Goal: Check status: Check status

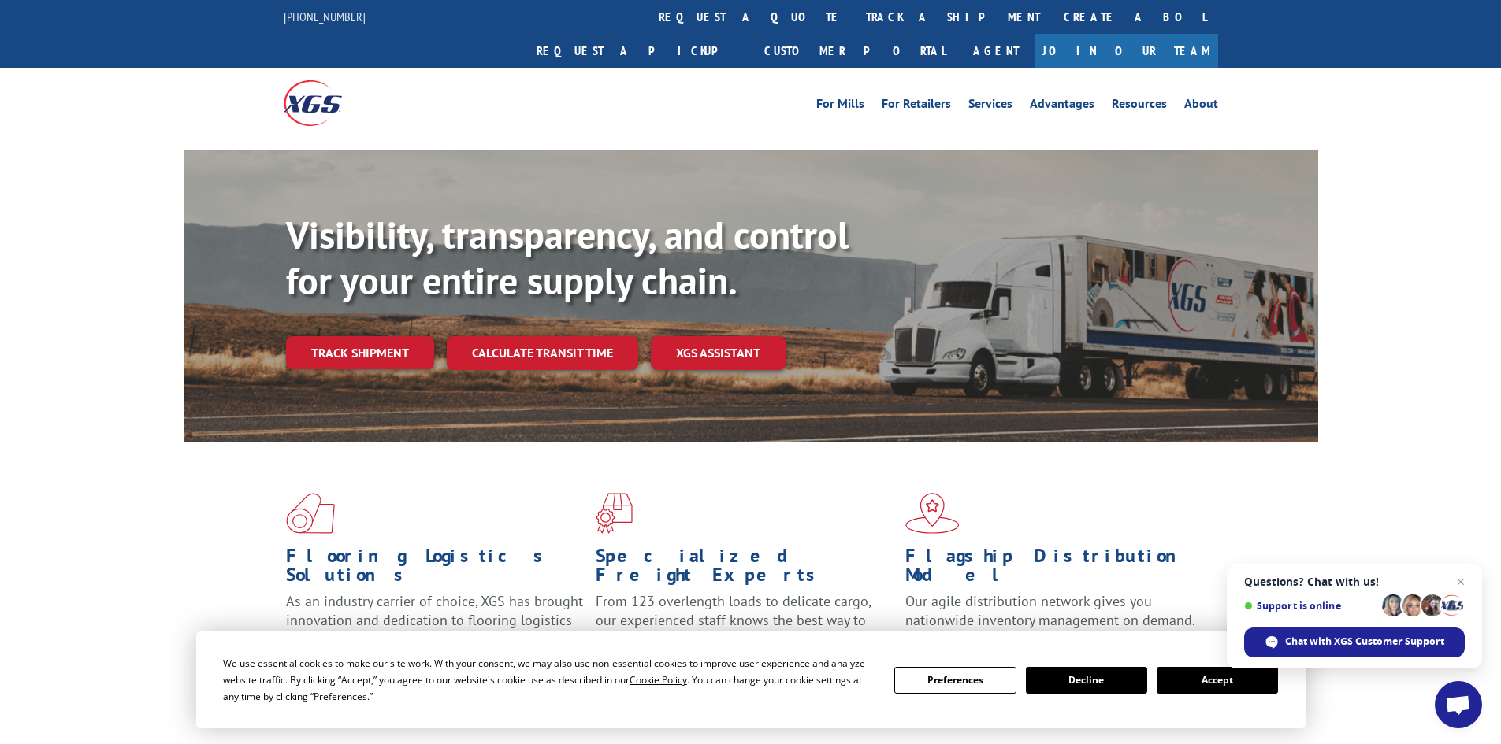
click at [1212, 681] on button "Accept" at bounding box center [1216, 680] width 121 height 27
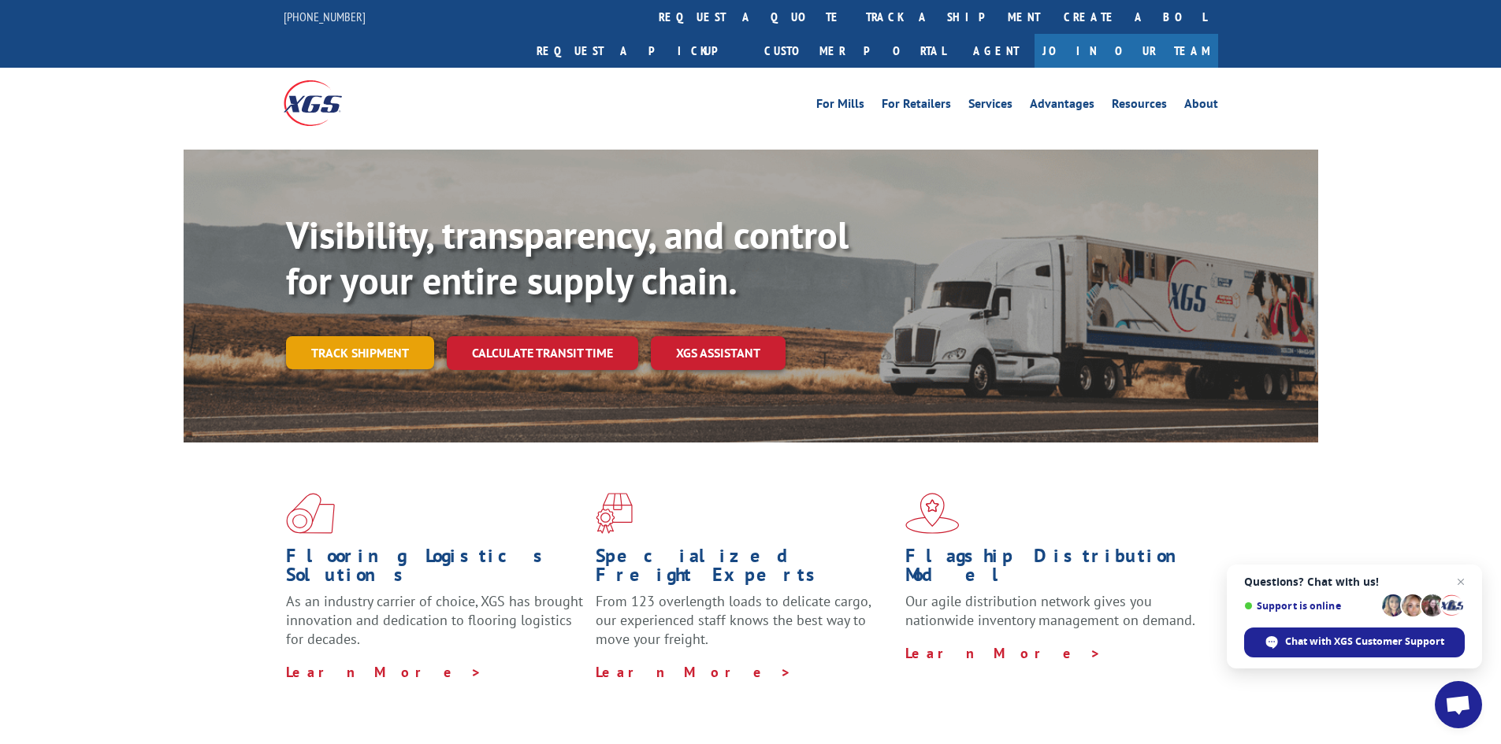
click at [388, 336] on link "Track shipment" at bounding box center [360, 352] width 148 height 33
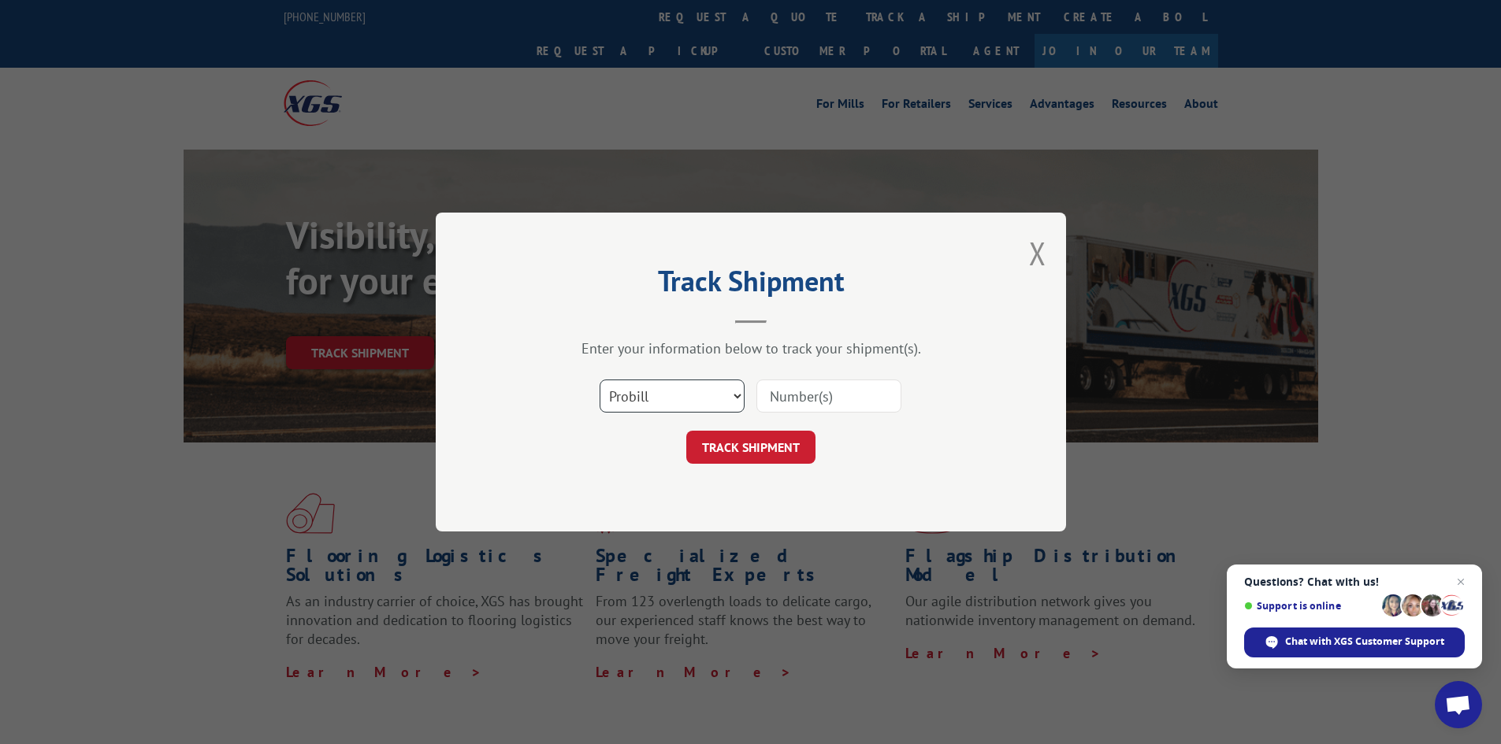
click at [735, 393] on select "Select category... Probill BOL PO" at bounding box center [671, 396] width 145 height 33
select select "bol"
click at [599, 380] on select "Select category... Probill BOL PO" at bounding box center [671, 396] width 145 height 33
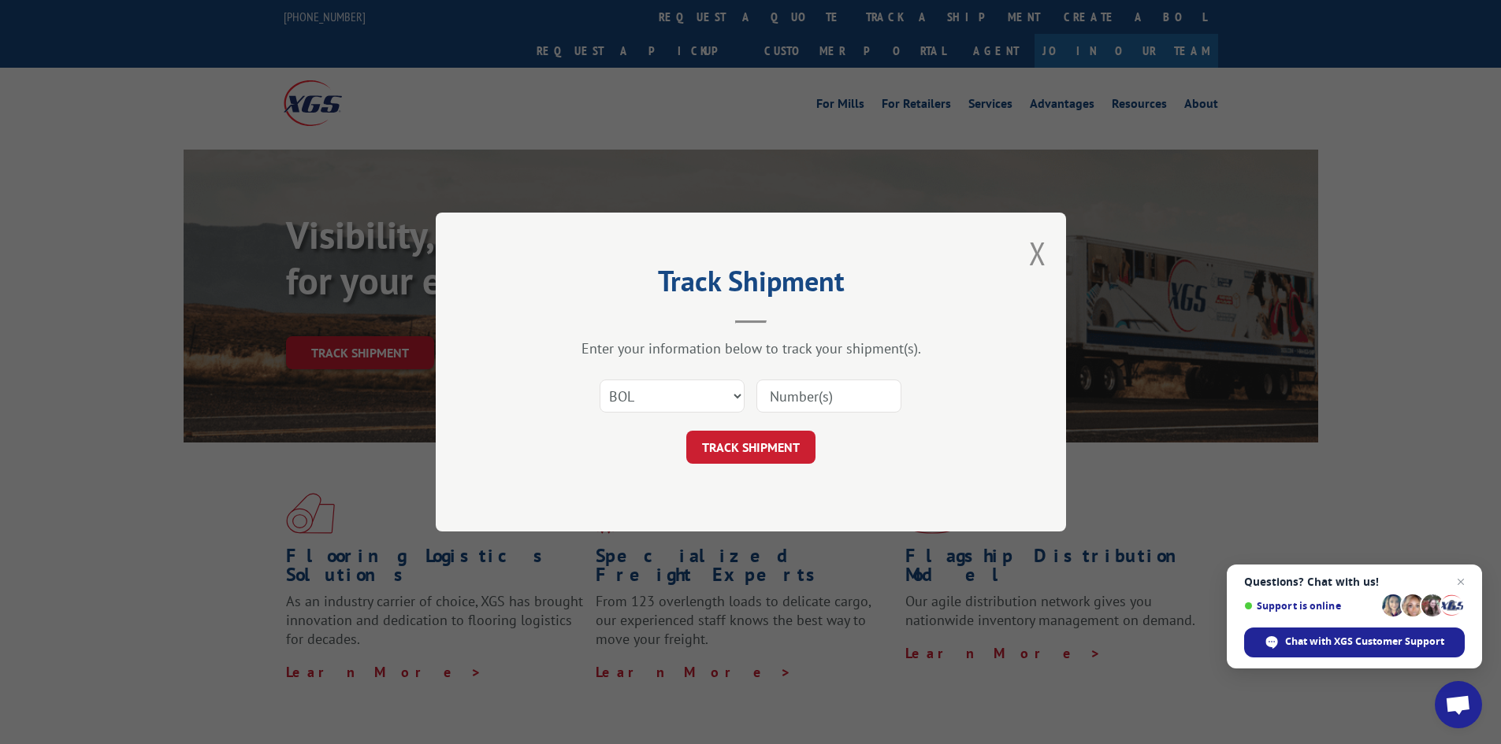
click at [796, 397] on input at bounding box center [828, 396] width 145 height 33
type input "15173391"
click button "TRACK SHIPMENT" at bounding box center [750, 447] width 129 height 33
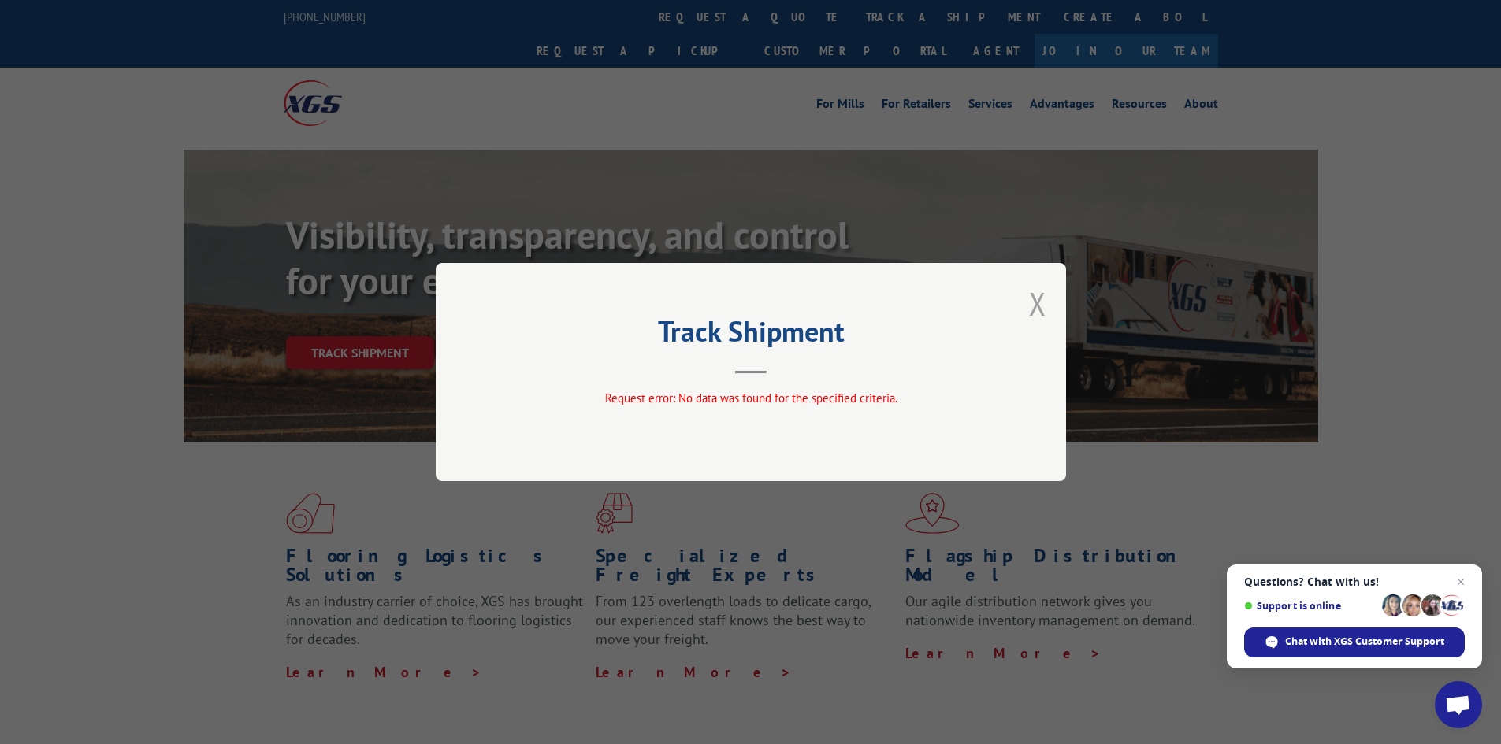
click at [1032, 306] on button "Close modal" at bounding box center [1037, 304] width 17 height 42
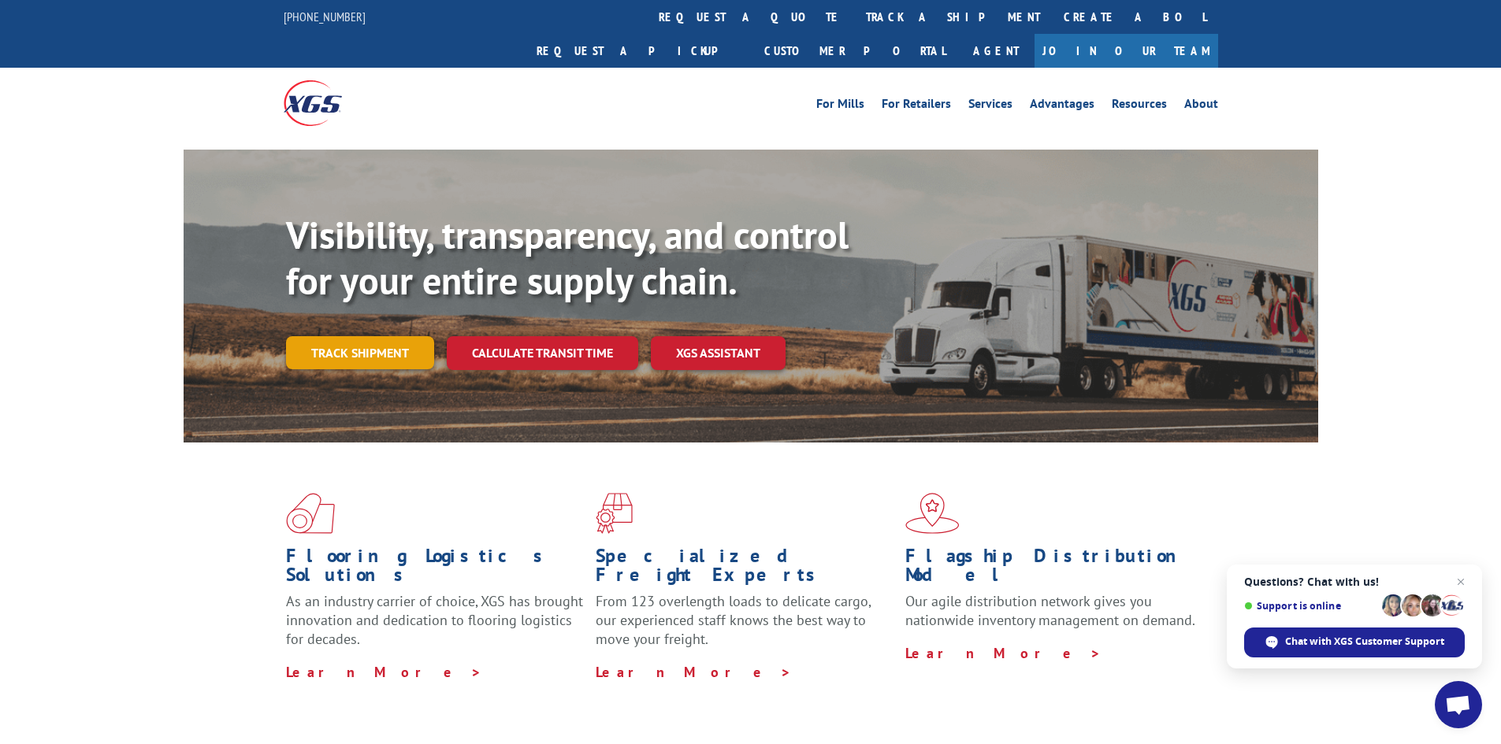
click at [390, 336] on link "Track shipment" at bounding box center [360, 352] width 148 height 33
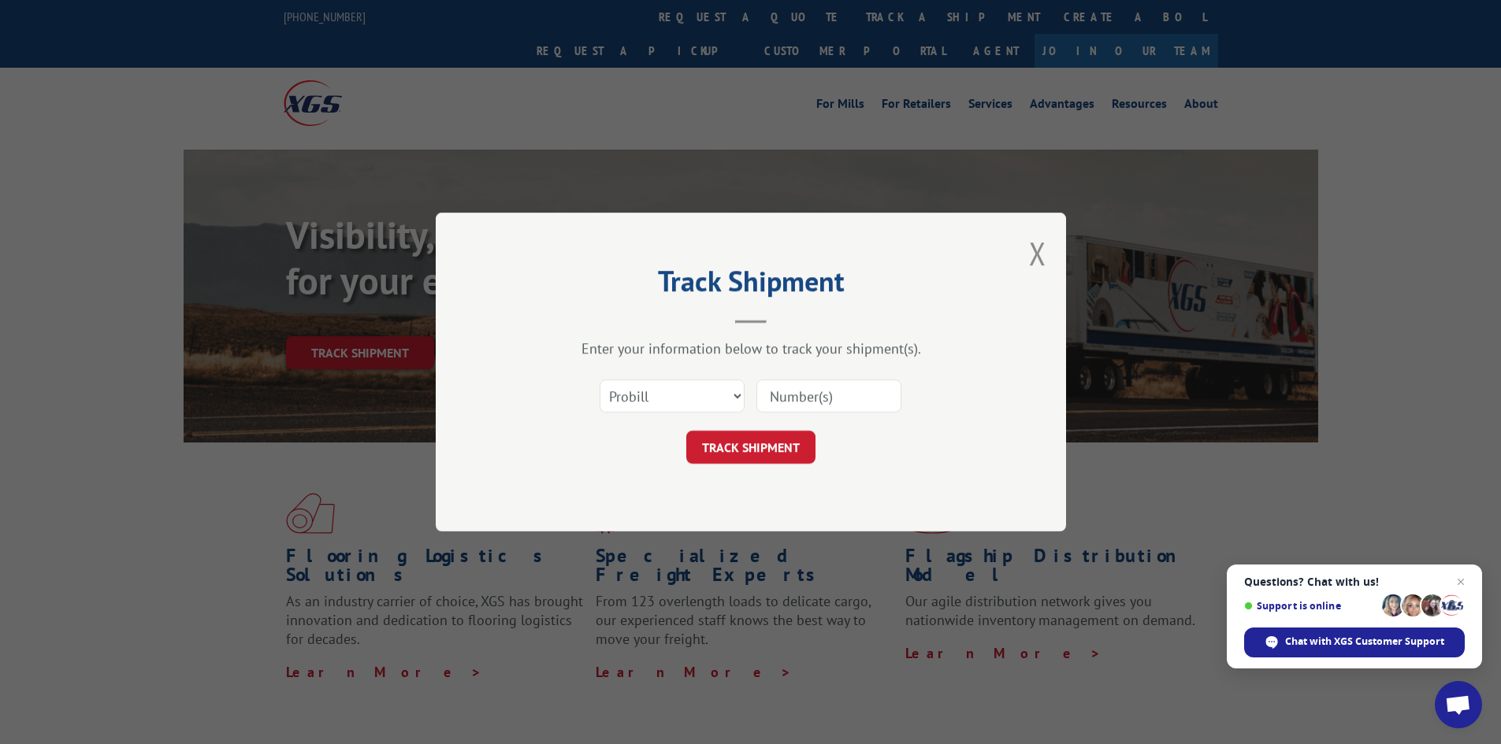
click at [863, 405] on input at bounding box center [828, 396] width 145 height 33
type input "1173391"
click button "TRACK SHIPMENT" at bounding box center [750, 447] width 129 height 33
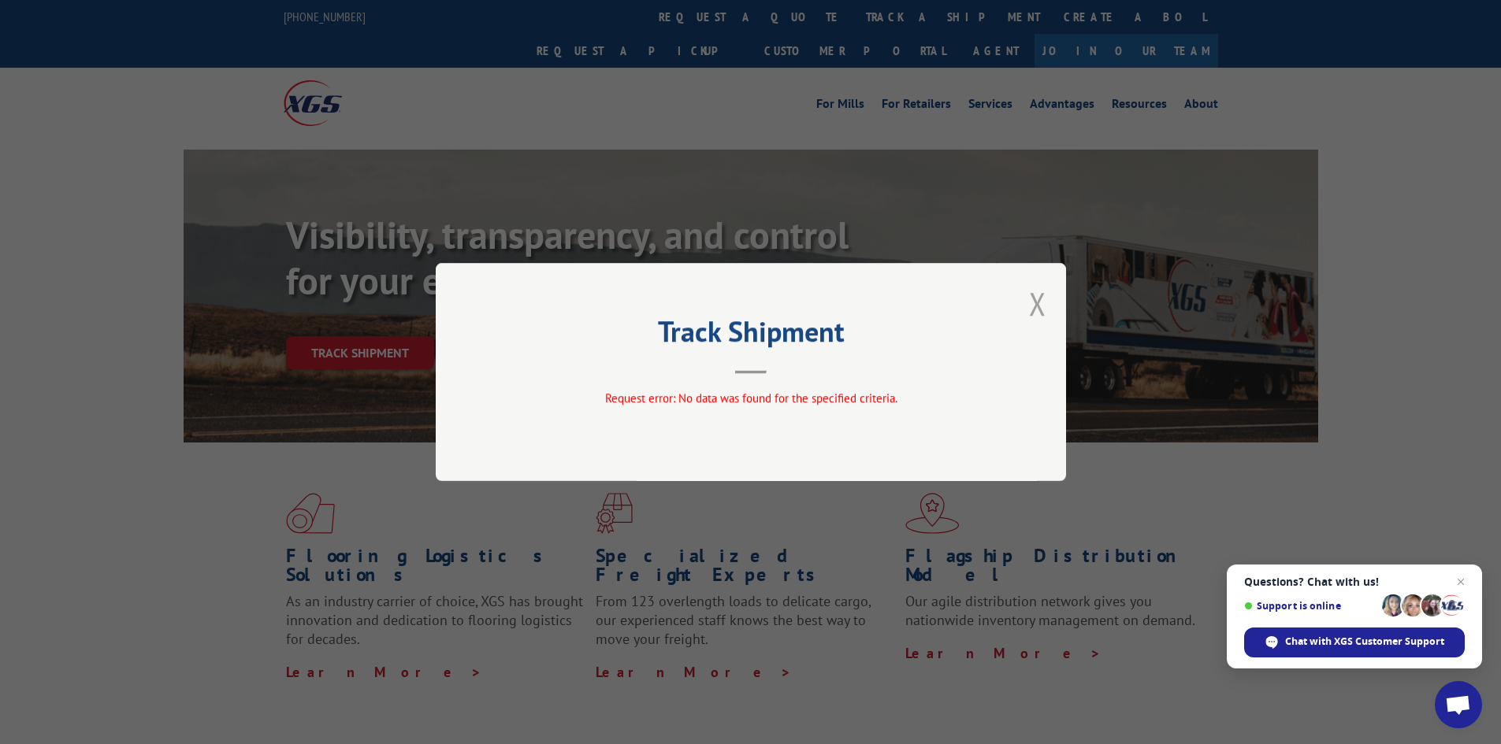
click at [1044, 304] on button "Close modal" at bounding box center [1037, 304] width 17 height 42
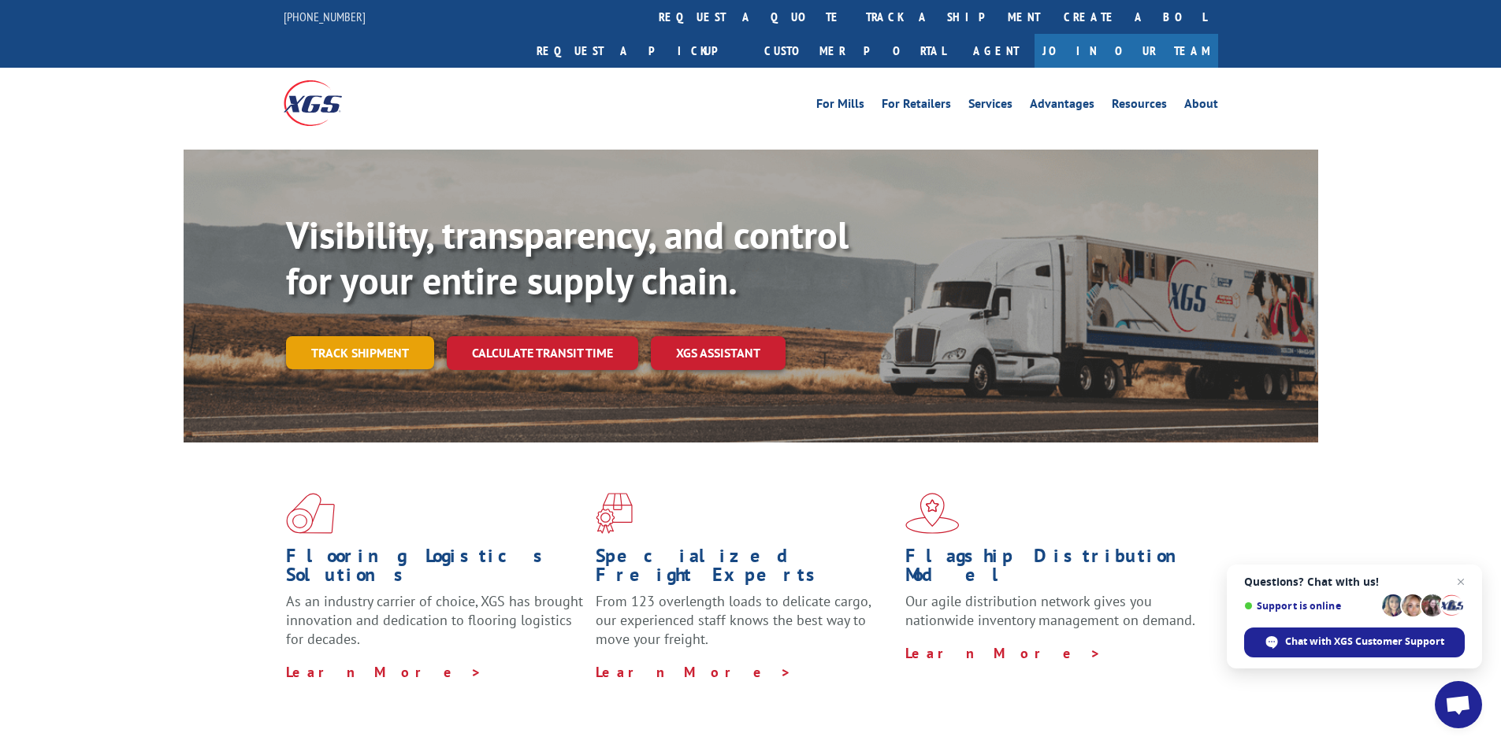
click at [411, 336] on link "Track shipment" at bounding box center [360, 352] width 148 height 33
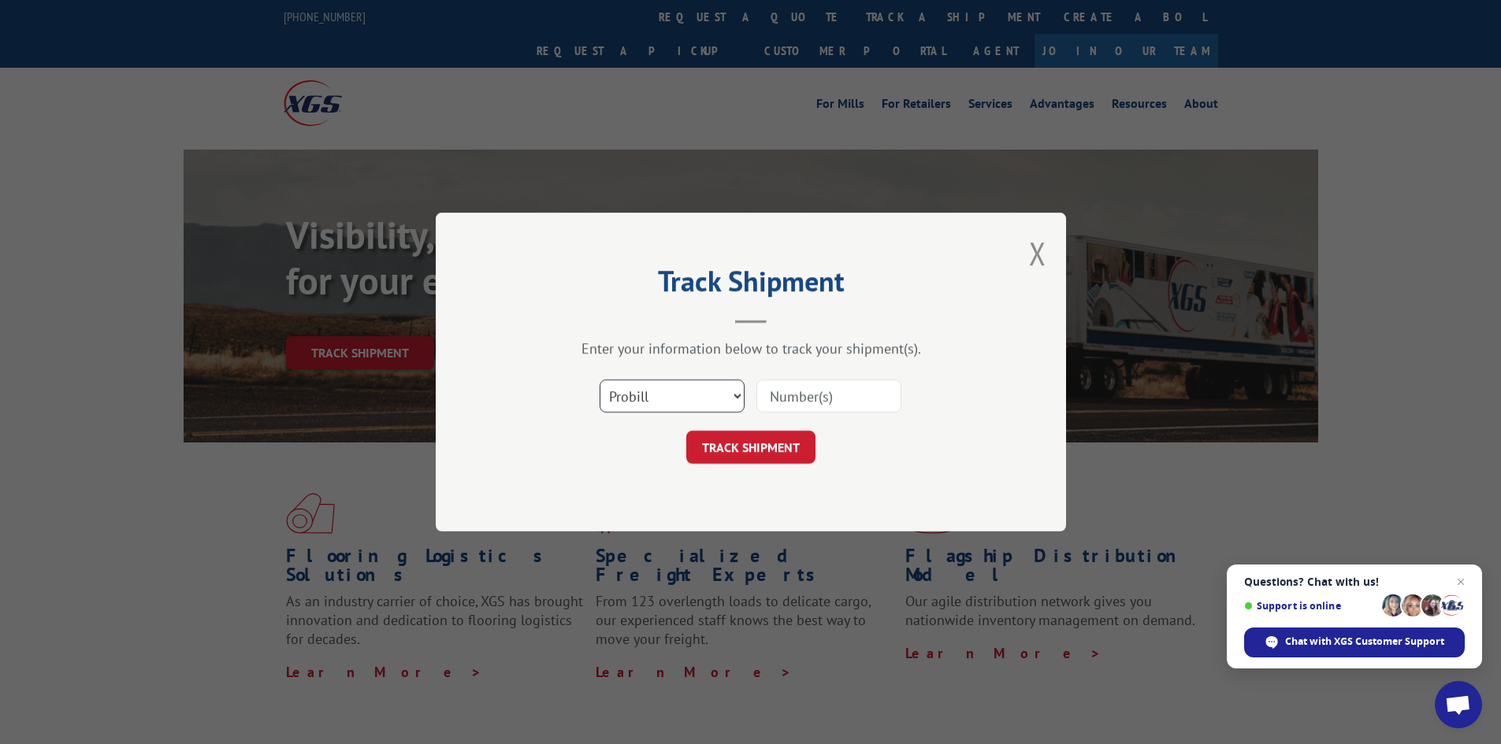
click at [729, 391] on select "Select category... Probill BOL PO" at bounding box center [671, 396] width 145 height 33
select select "po"
click at [599, 380] on select "Select category... Probill BOL PO" at bounding box center [671, 396] width 145 height 33
click at [803, 377] on div "Select category... Probill BOL PO" at bounding box center [750, 396] width 473 height 52
click at [798, 403] on input at bounding box center [828, 396] width 145 height 33
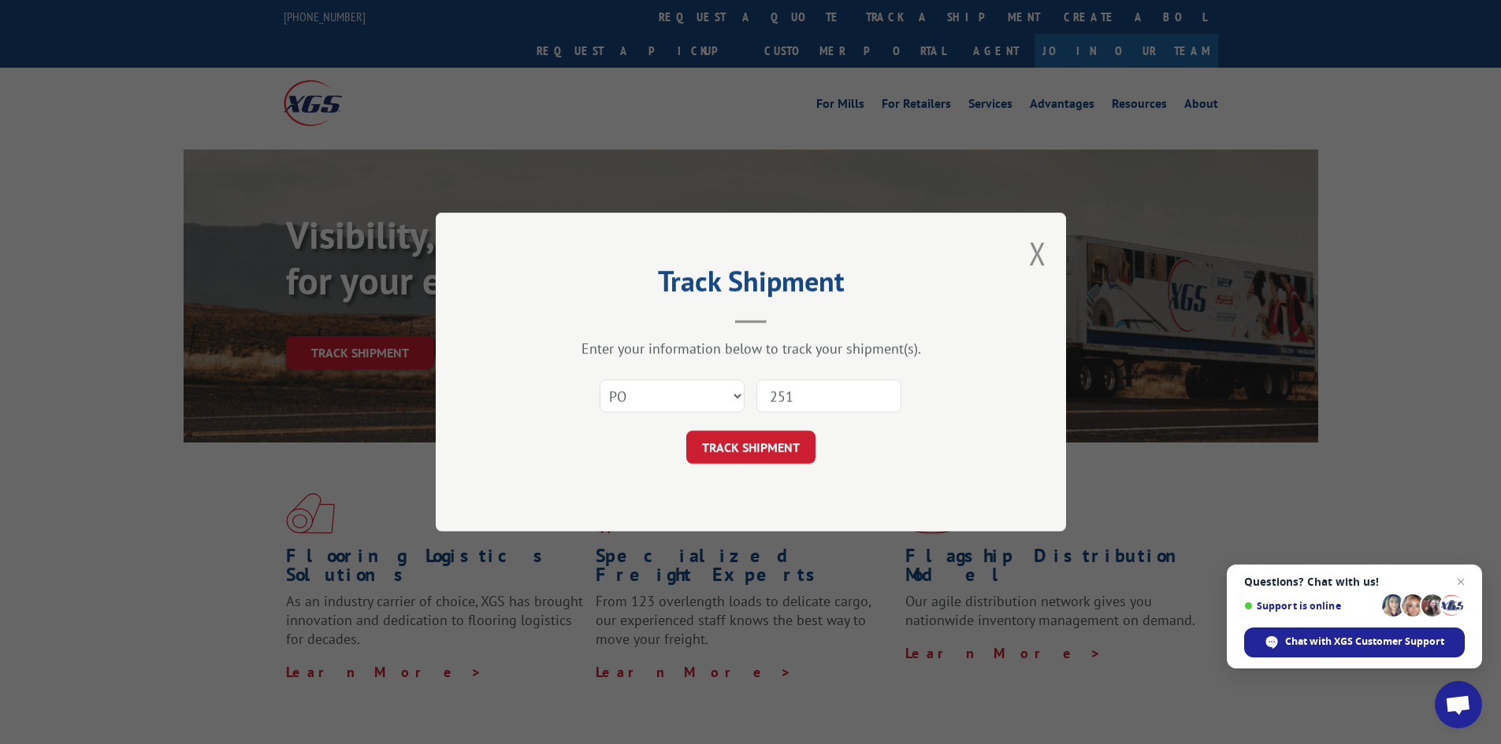
type input "2512"
click button "TRACK SHIPMENT" at bounding box center [750, 447] width 129 height 33
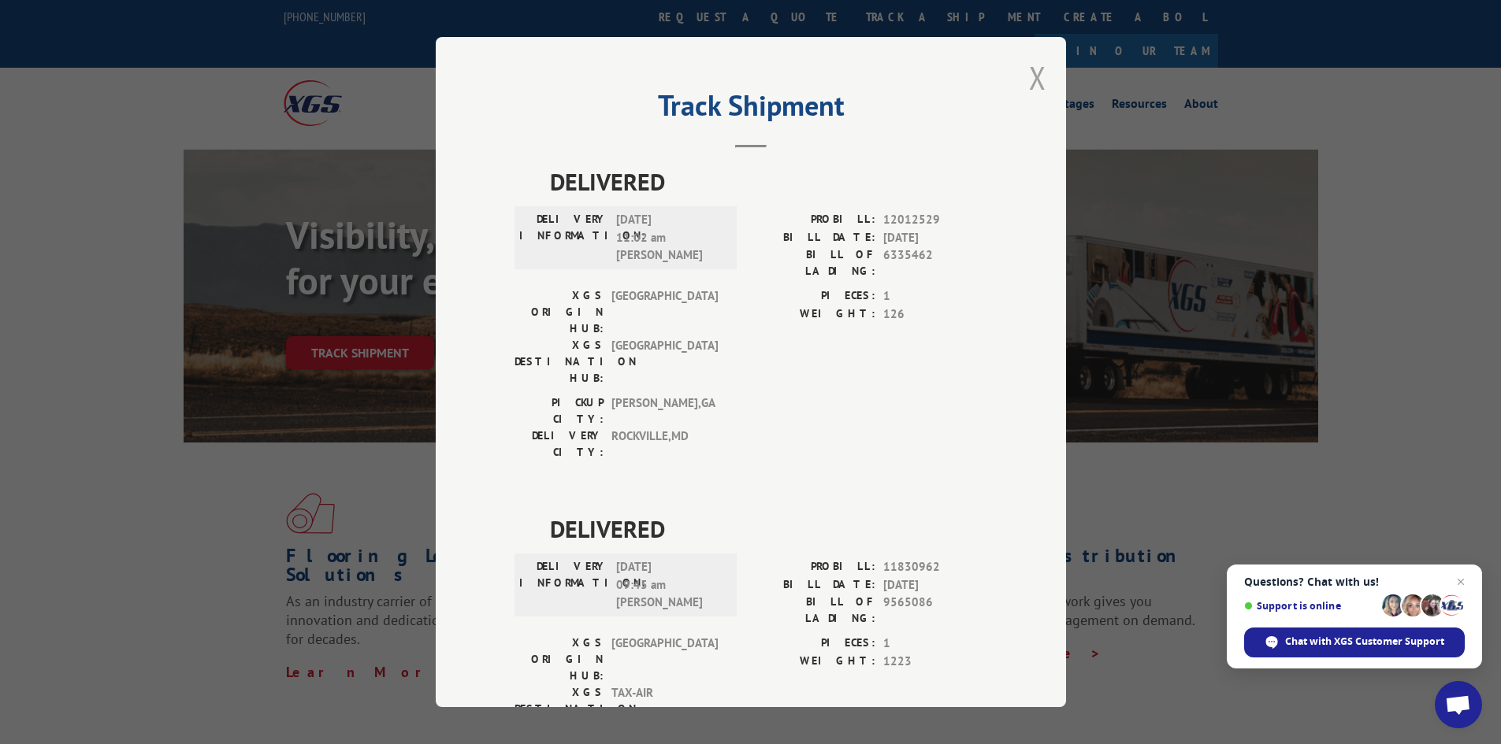
click at [1030, 76] on button "Close modal" at bounding box center [1037, 78] width 17 height 42
